Goal: Information Seeking & Learning: Learn about a topic

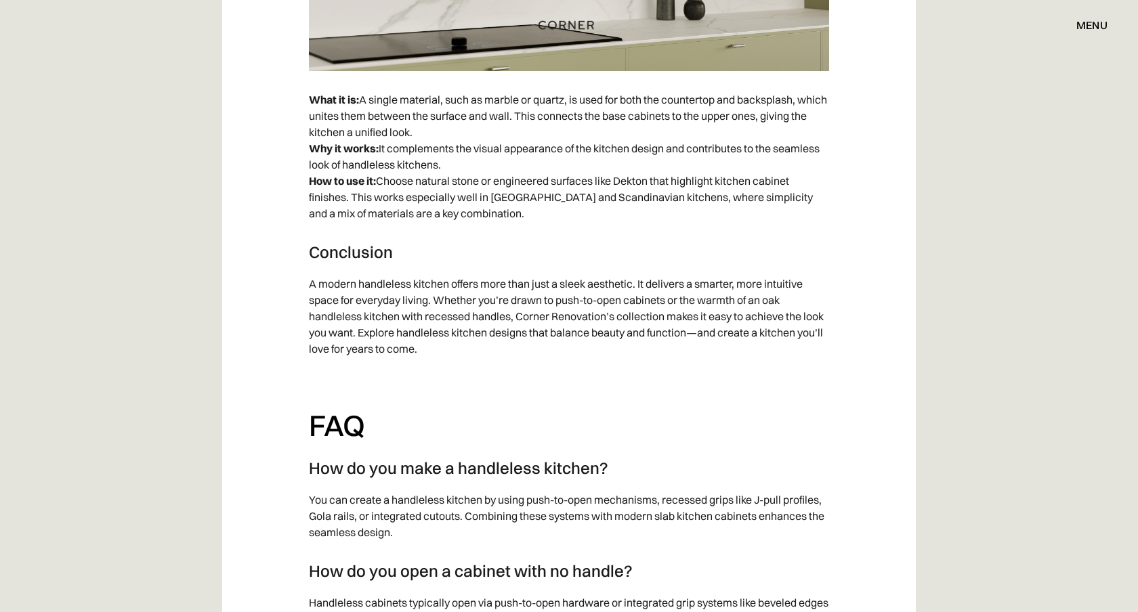
scroll to position [13485, 0]
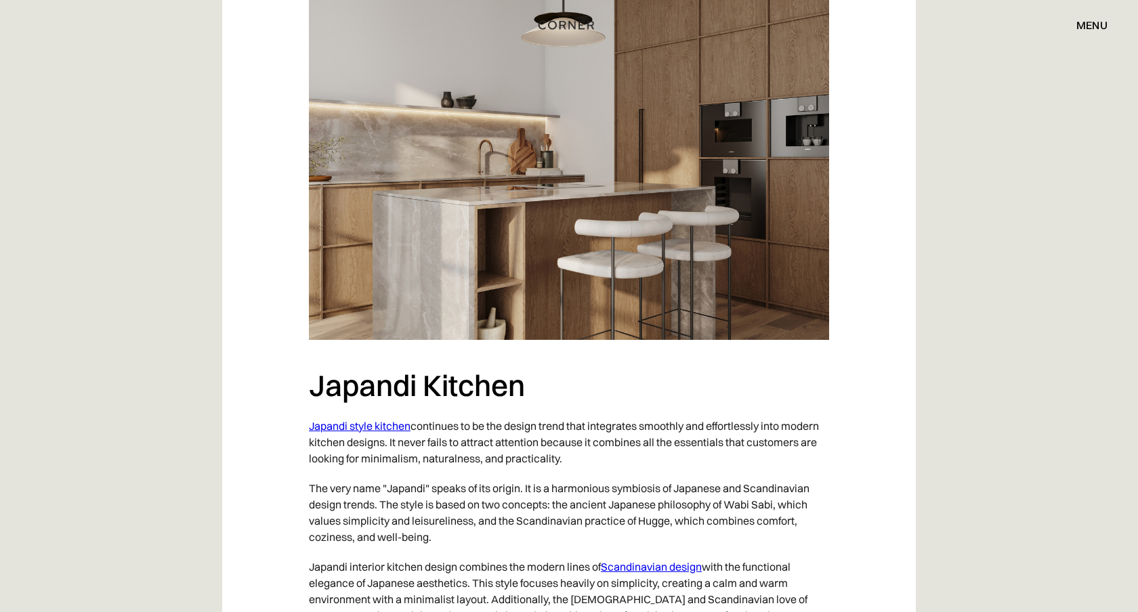
scroll to position [1198, 0]
click at [527, 485] on p "The very name "Japandi" speaks of its origin. It is a harmonious symbiosis of J…" at bounding box center [569, 513] width 520 height 79
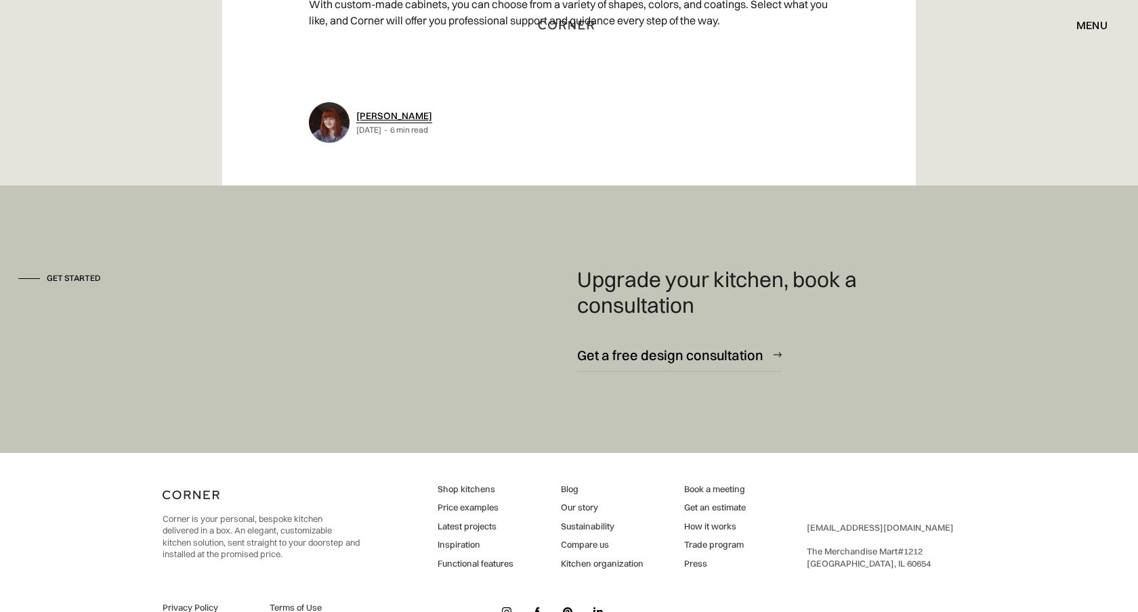
scroll to position [7267, 0]
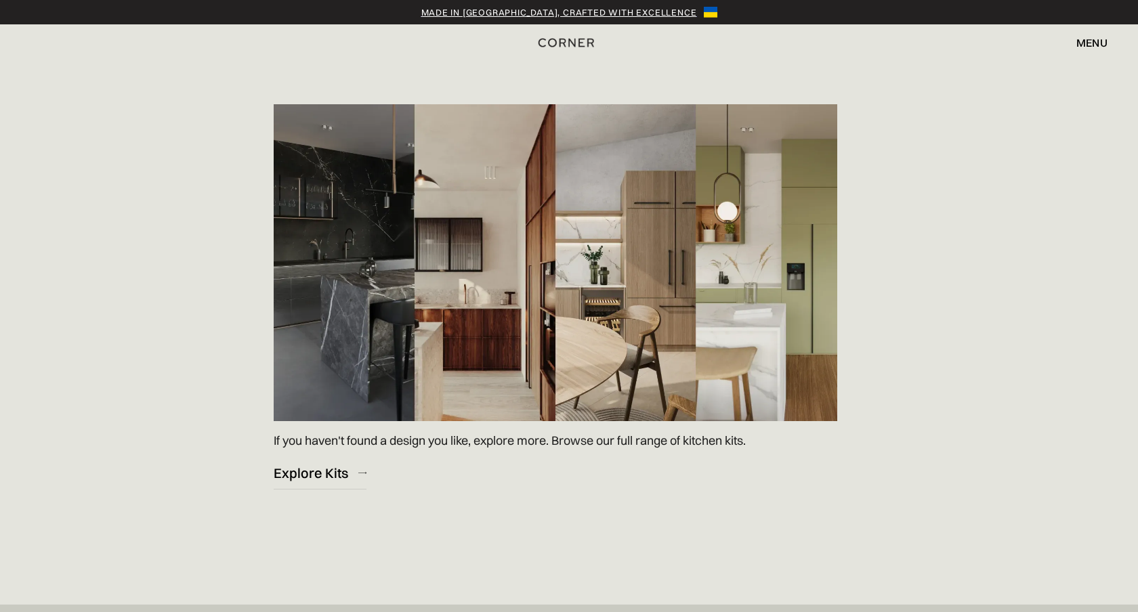
scroll to position [1916, 0]
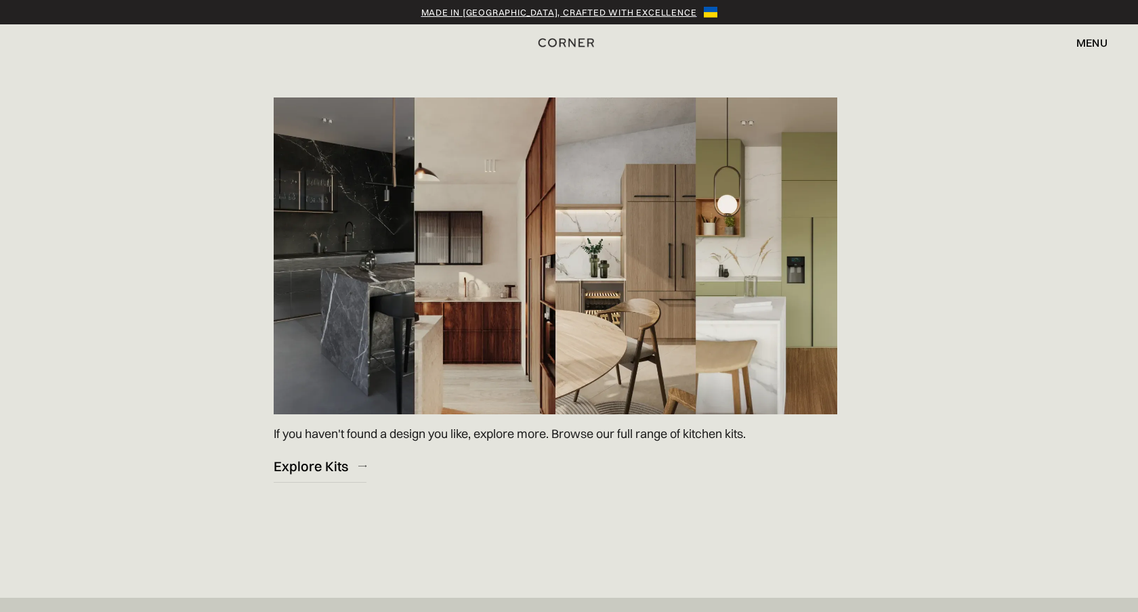
click at [612, 283] on img at bounding box center [556, 256] width 564 height 317
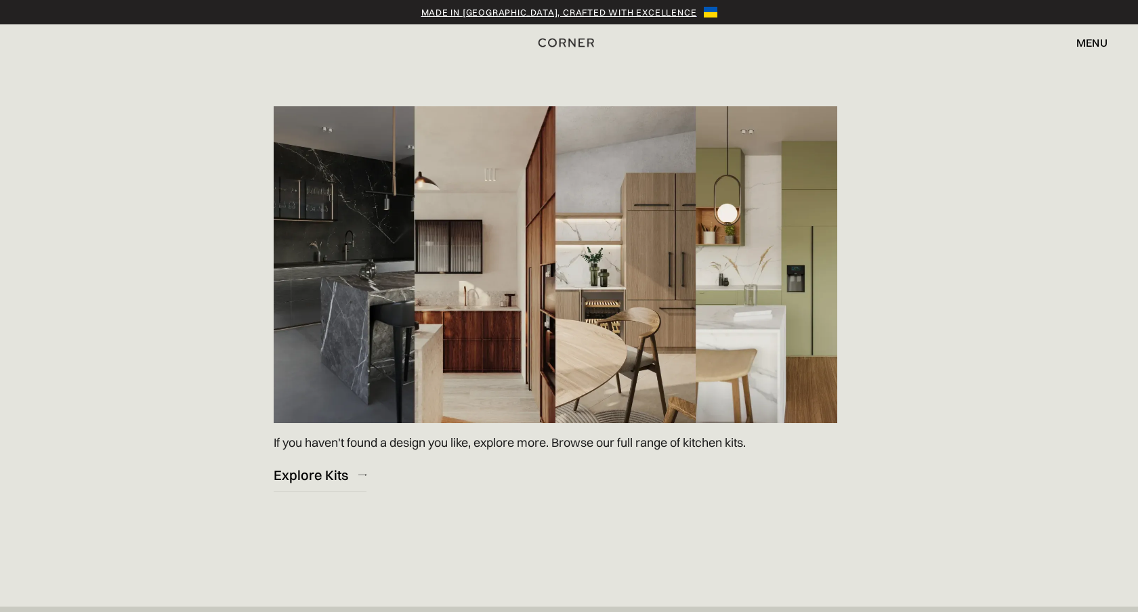
scroll to position [1909, 0]
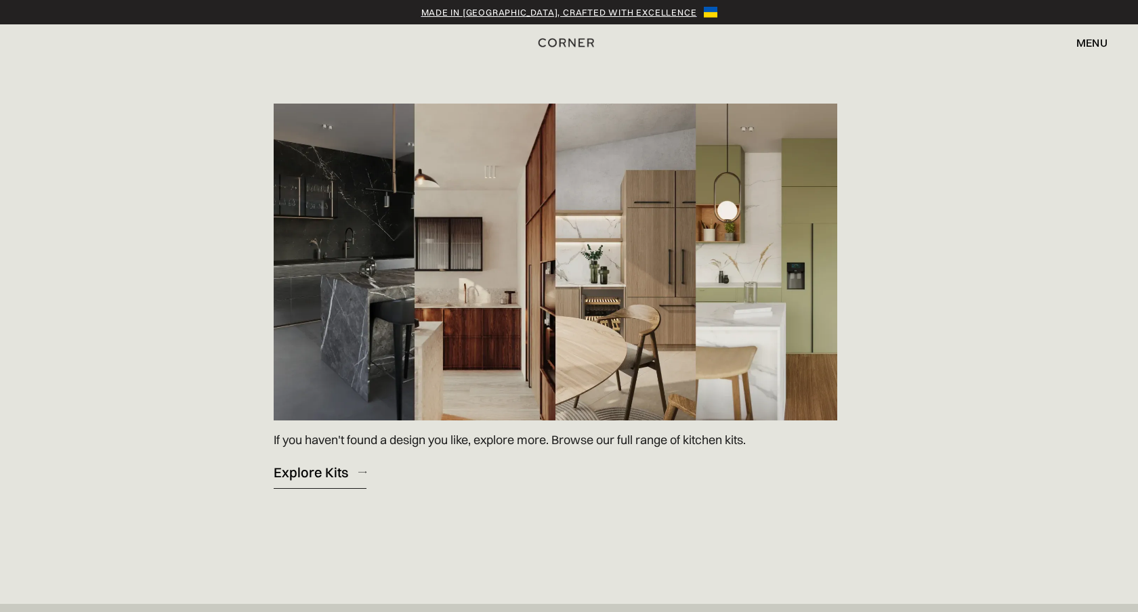
click at [296, 480] on div "Explore Kits" at bounding box center [311, 472] width 75 height 18
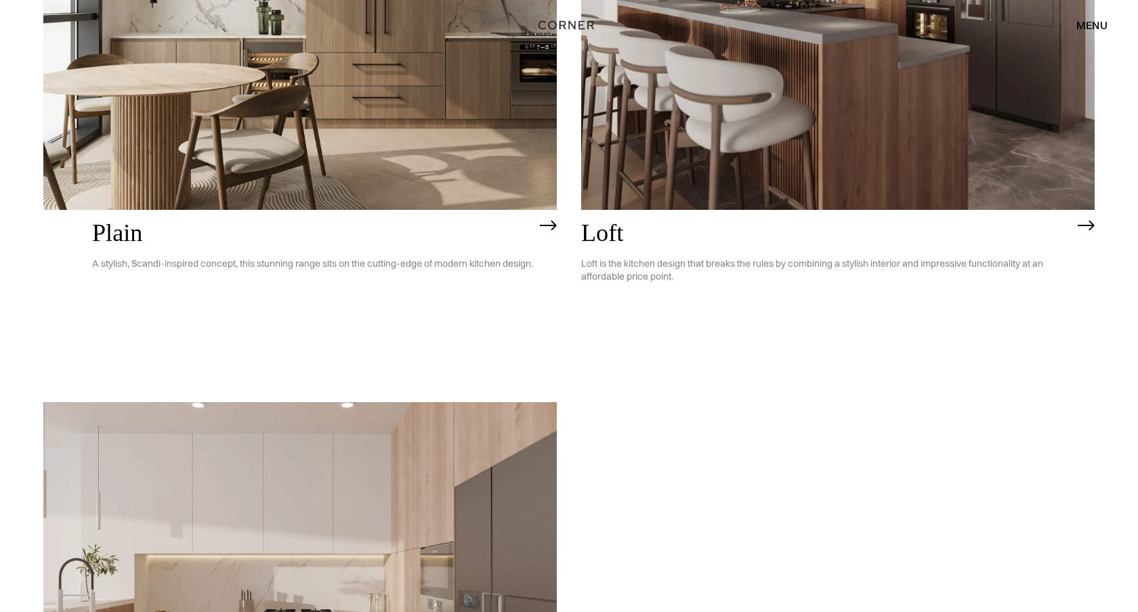
scroll to position [3351, 0]
